Goal: Task Accomplishment & Management: Use online tool/utility

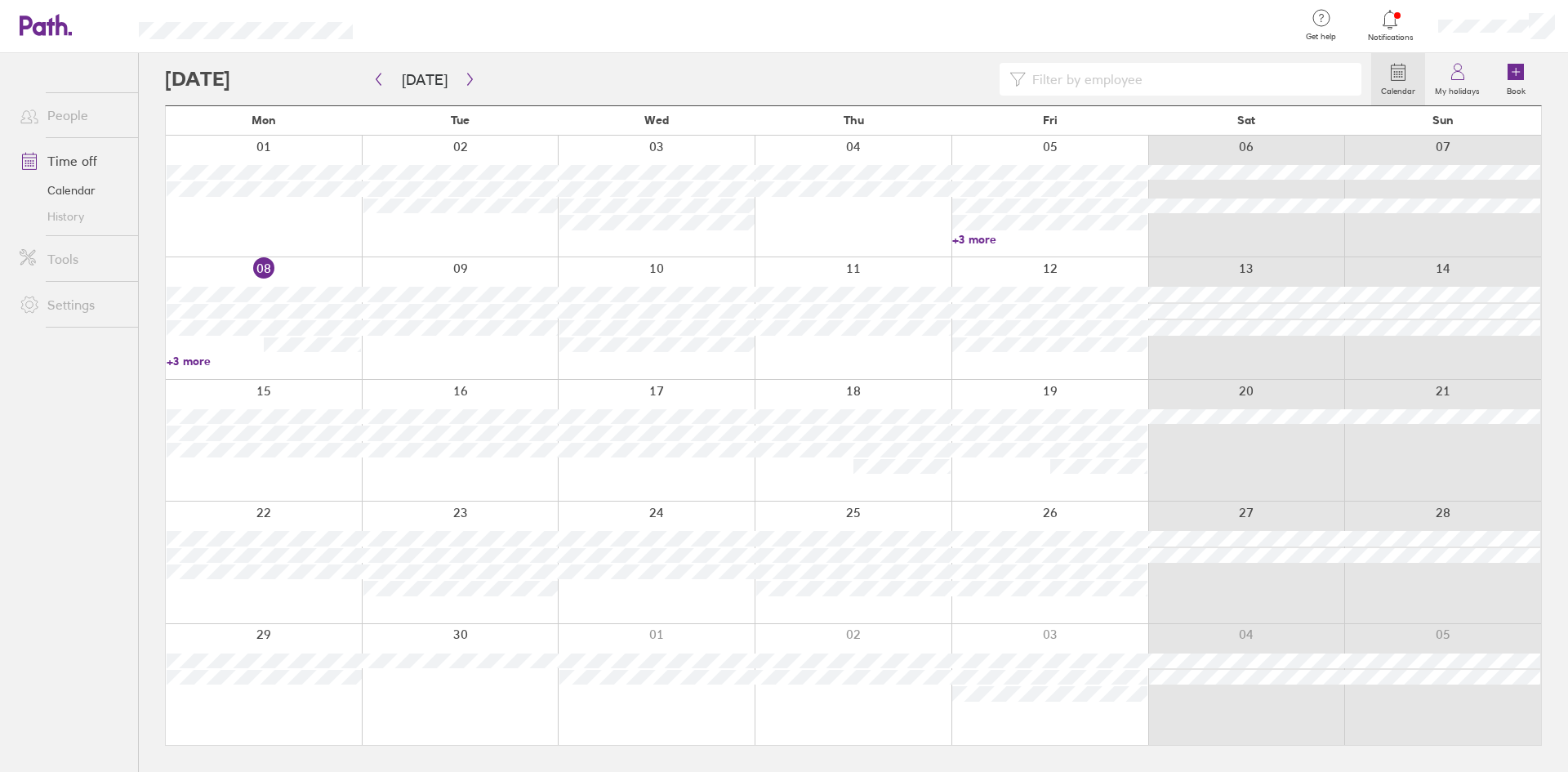
click at [211, 364] on link "+3 more" at bounding box center [264, 361] width 195 height 15
